Goal: Task Accomplishment & Management: Manage account settings

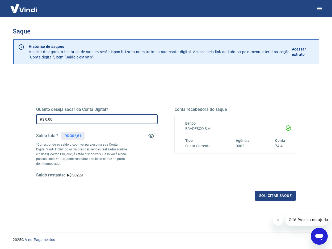
click at [95, 117] on input "R$ 0,00" at bounding box center [96, 119] width 121 height 10
type input "R$ 200,00"
click at [260, 194] on button "Solicitar saque" at bounding box center [275, 196] width 41 height 10
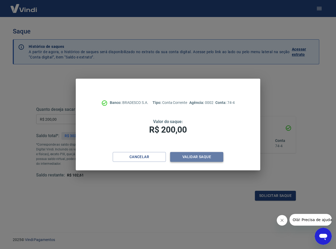
click at [212, 156] on button "Validar saque" at bounding box center [196, 157] width 53 height 10
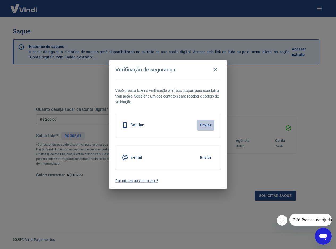
click at [205, 124] on button "Enviar" at bounding box center [205, 124] width 17 height 11
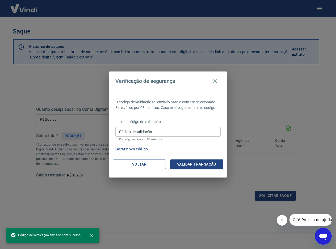
click at [173, 131] on input "Código de validação" at bounding box center [167, 132] width 105 height 10
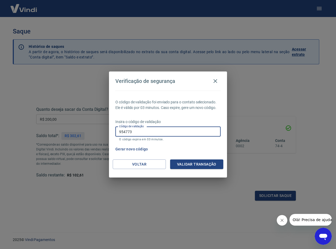
type input "954773"
click at [188, 165] on button "Validar transação" at bounding box center [196, 164] width 53 height 10
